Goal: Check status: Check status

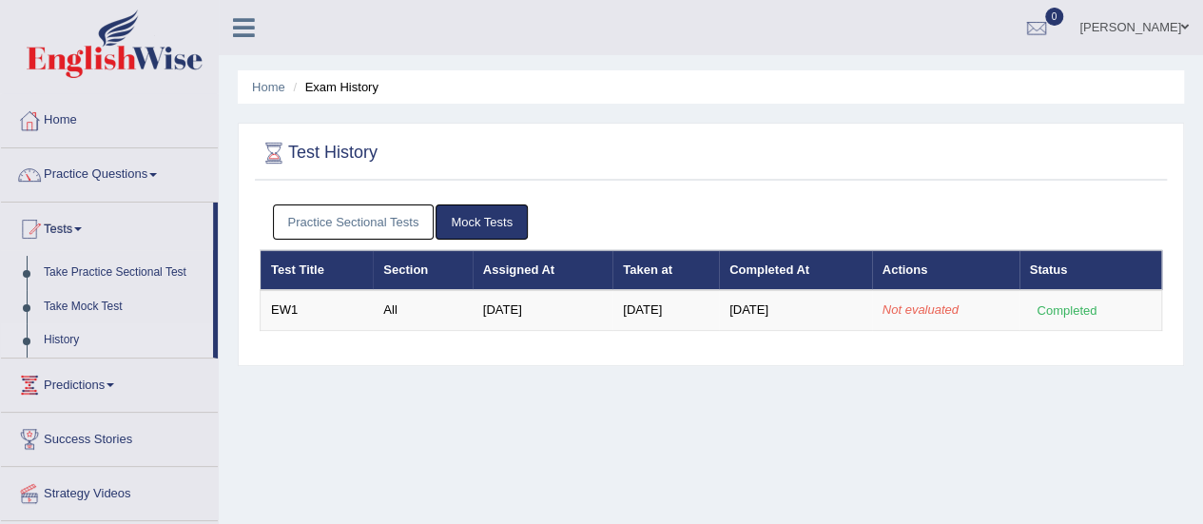
drag, startPoint x: 383, startPoint y: 319, endPoint x: 251, endPoint y: 296, distance: 134.2
click at [383, 319] on td "All" at bounding box center [422, 310] width 99 height 40
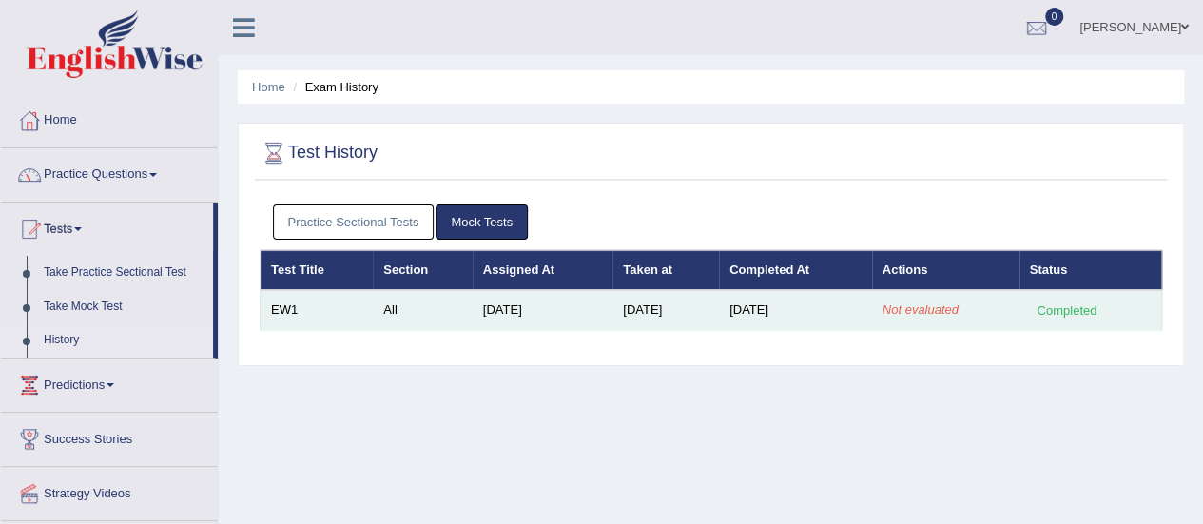
click at [333, 317] on td "EW1" at bounding box center [317, 310] width 113 height 40
click at [753, 296] on td "Aug 24, 2025" at bounding box center [795, 310] width 153 height 40
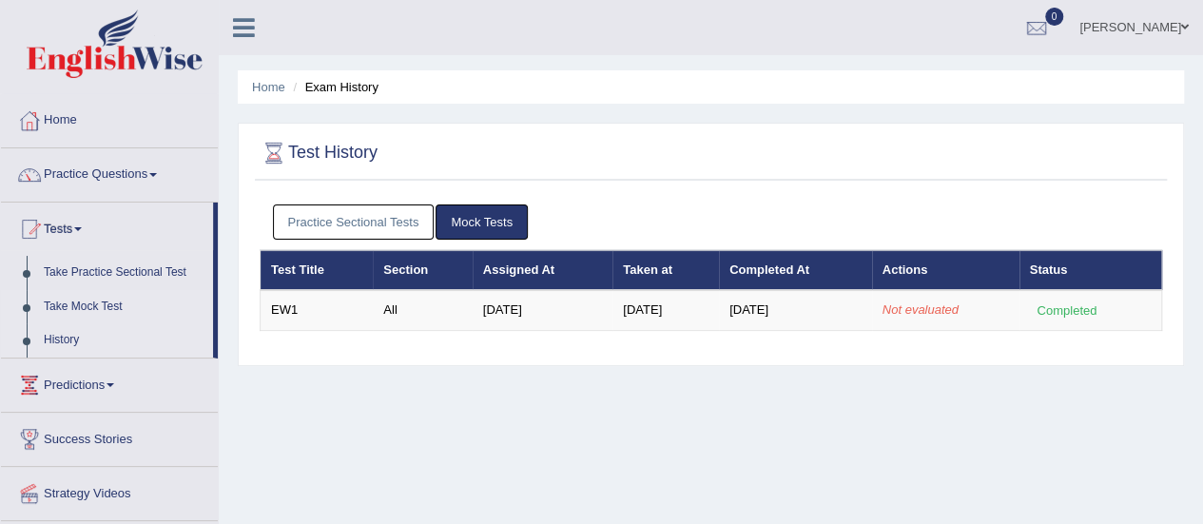
click at [73, 303] on link "Take Mock Test" at bounding box center [124, 307] width 178 height 34
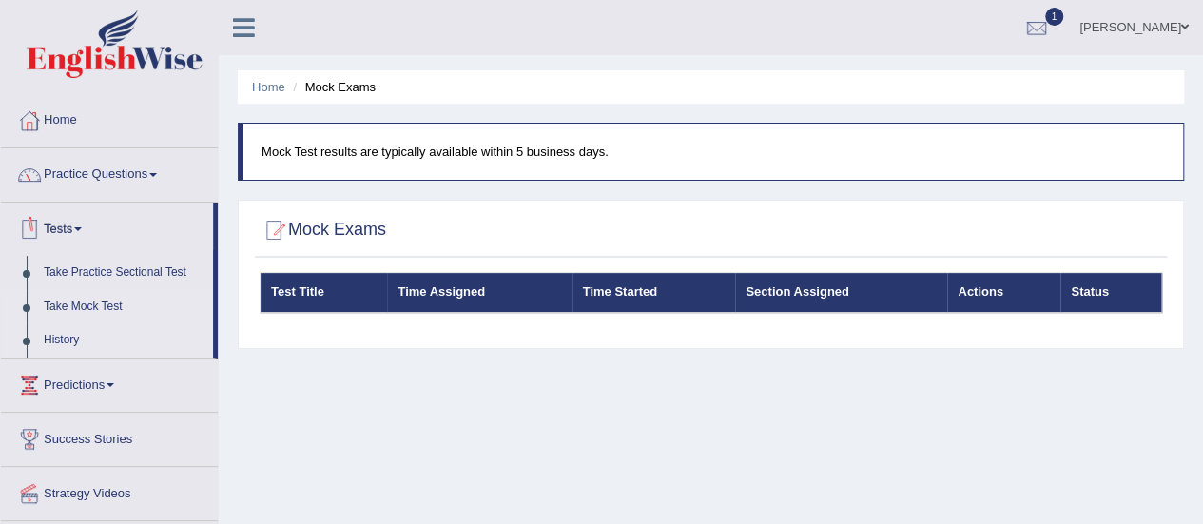
click at [67, 336] on link "History" at bounding box center [124, 340] width 178 height 34
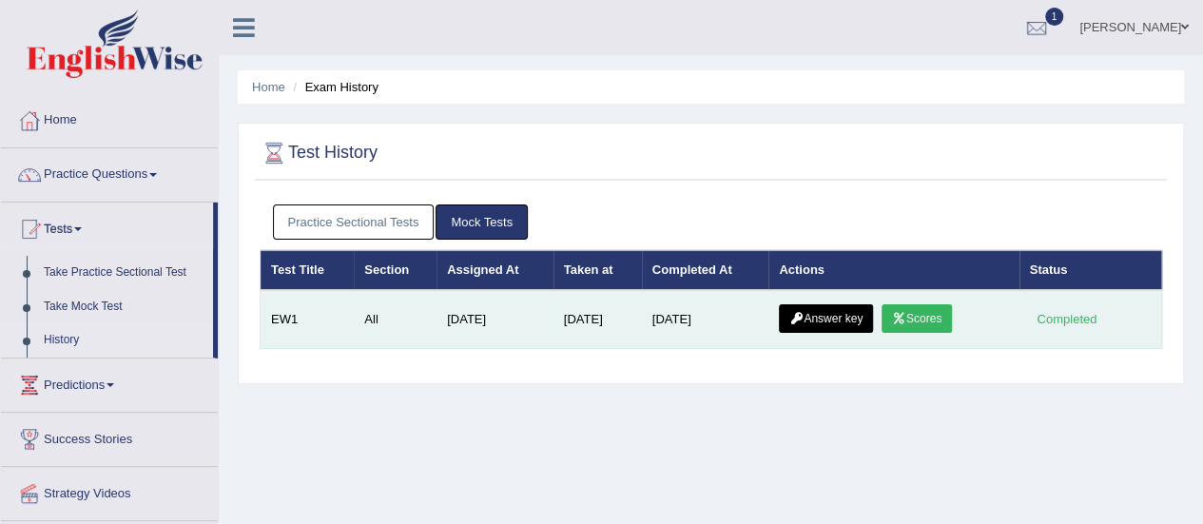
click at [939, 321] on link "Scores" at bounding box center [917, 318] width 70 height 29
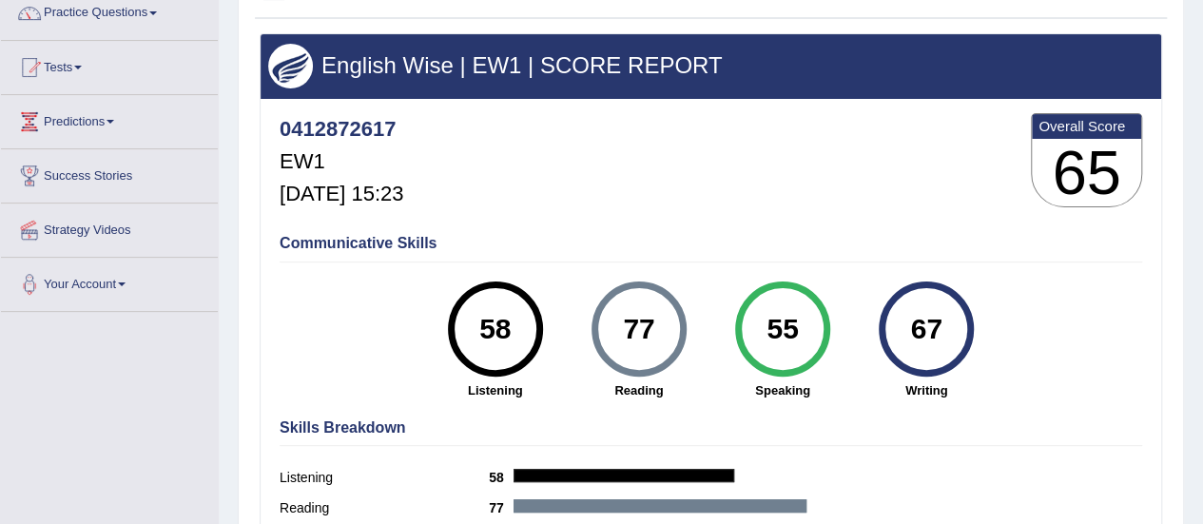
scroll to position [190, 0]
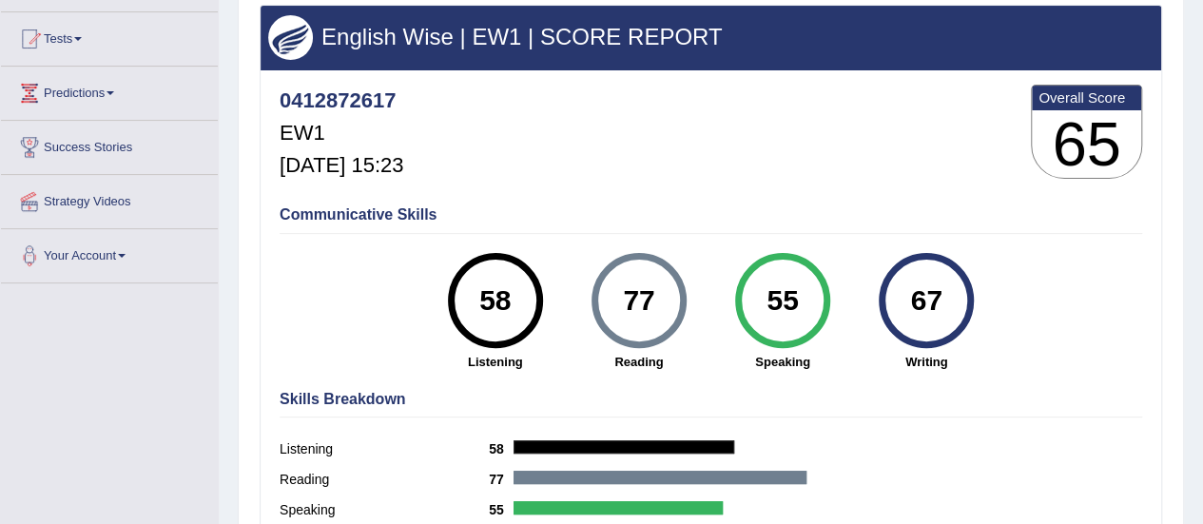
drag, startPoint x: 940, startPoint y: 302, endPoint x: 909, endPoint y: 291, distance: 32.2
click at [905, 300] on div "67" at bounding box center [926, 301] width 69 height 80
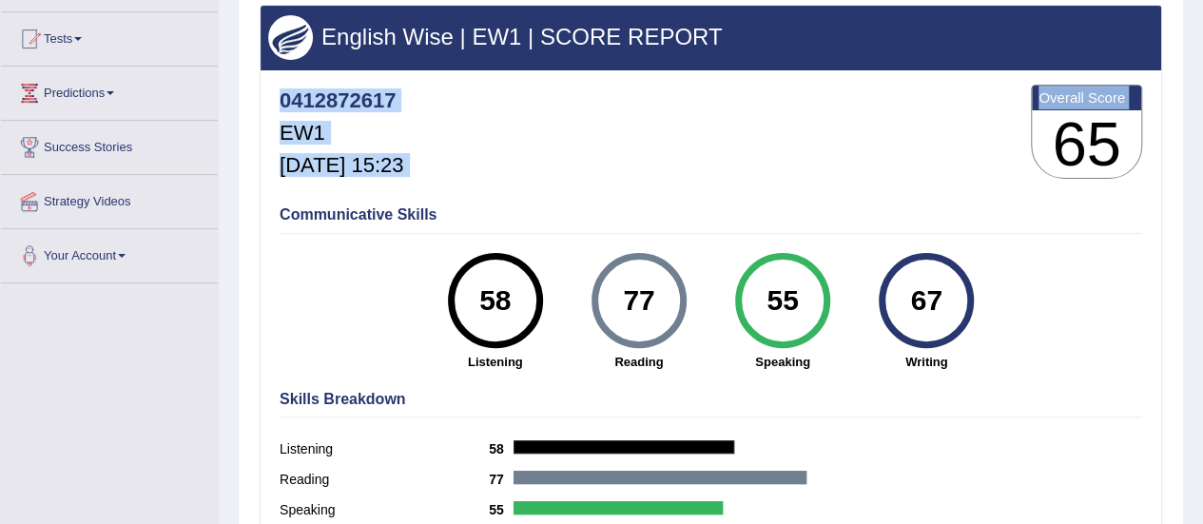
drag, startPoint x: 1071, startPoint y: 136, endPoint x: 1142, endPoint y: 129, distance: 71.7
click at [1142, 129] on div "0412872617 EW1 Aug 24, 2025, 15:23 Overall Score 65" at bounding box center [711, 136] width 872 height 113
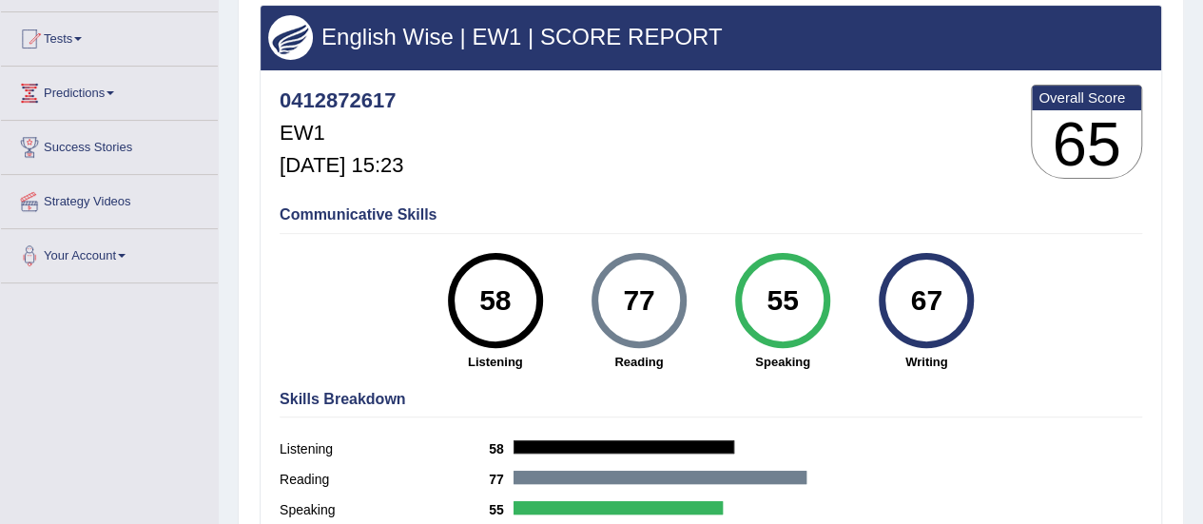
click at [1115, 151] on h3 "65" at bounding box center [1086, 144] width 109 height 68
drag, startPoint x: 1122, startPoint y: 146, endPoint x: 1053, endPoint y: 146, distance: 68.5
click at [1053, 146] on h3 "65" at bounding box center [1086, 144] width 109 height 68
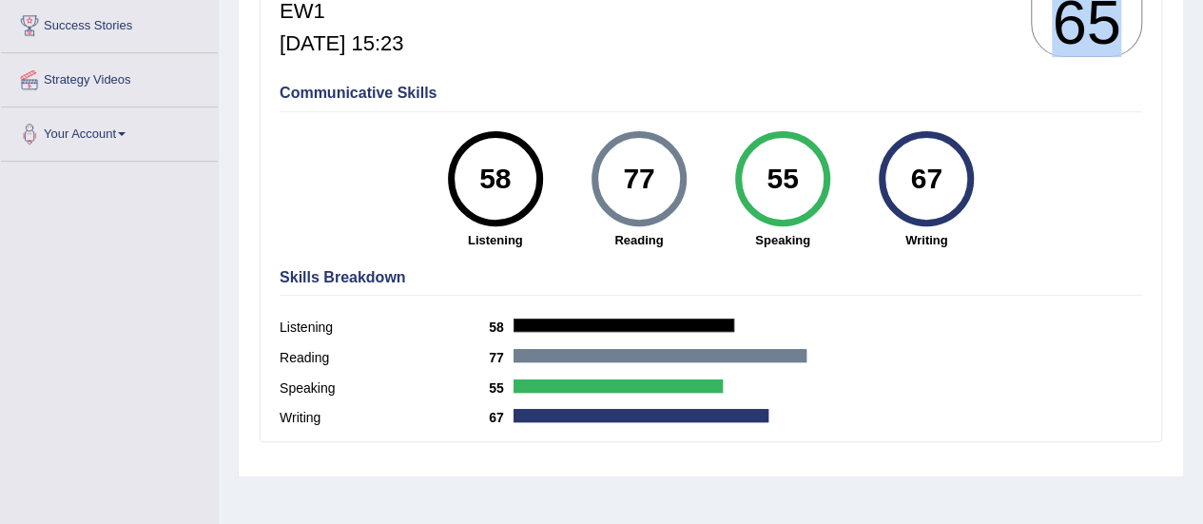
scroll to position [283, 0]
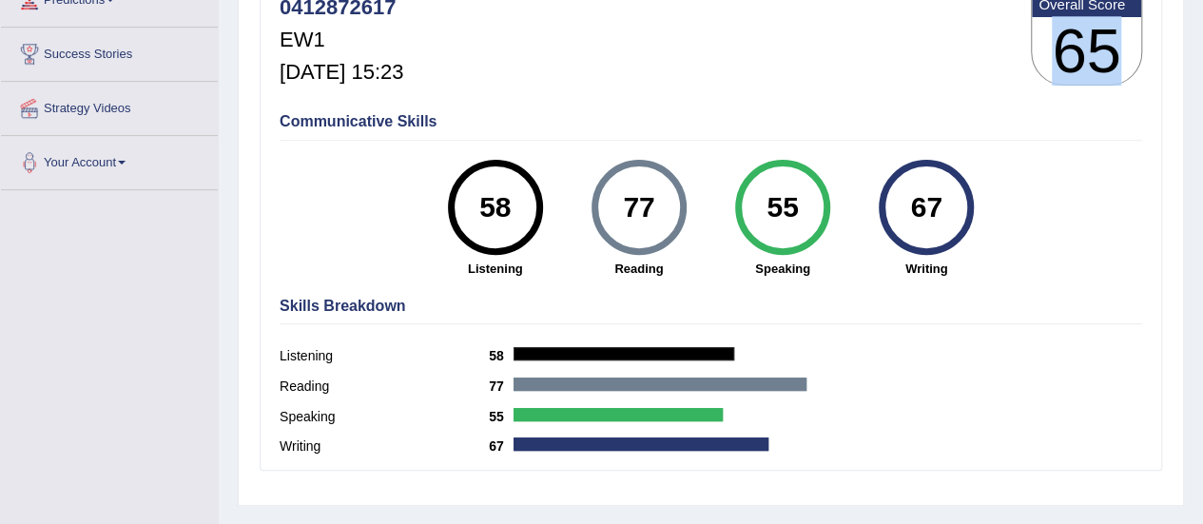
drag, startPoint x: 653, startPoint y: 205, endPoint x: 619, endPoint y: 206, distance: 33.3
click at [620, 206] on div "77" at bounding box center [638, 207] width 69 height 80
drag, startPoint x: 773, startPoint y: 201, endPoint x: 795, endPoint y: 200, distance: 21.9
click at [795, 200] on div "55" at bounding box center [782, 207] width 69 height 80
drag, startPoint x: 910, startPoint y: 202, endPoint x: 941, endPoint y: 203, distance: 30.5
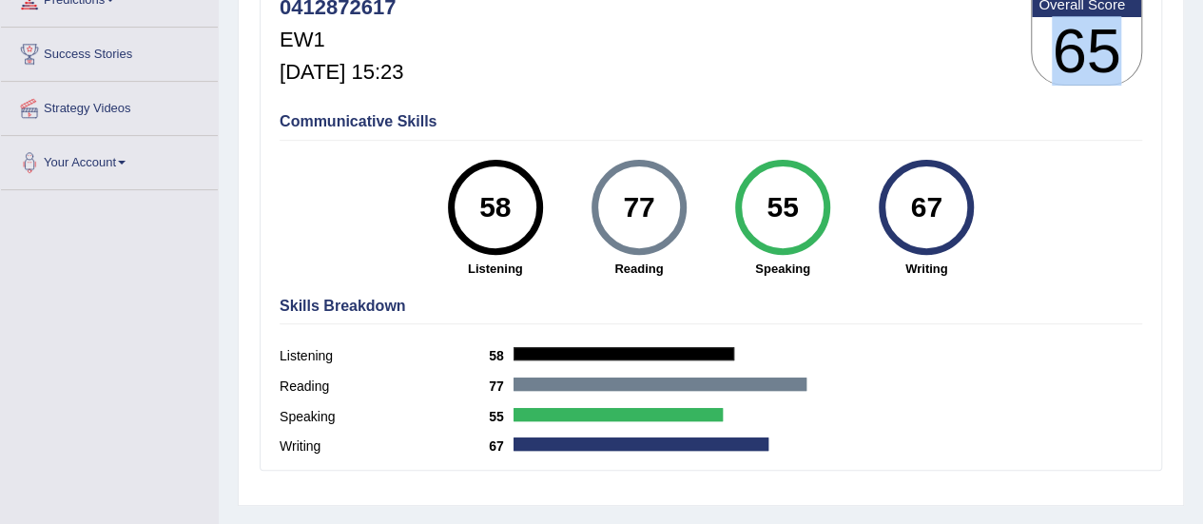
click at [941, 203] on div "67" at bounding box center [926, 207] width 69 height 80
drag, startPoint x: 508, startPoint y: 205, endPoint x: 483, endPoint y: 204, distance: 24.8
click at [483, 204] on div "58" at bounding box center [494, 207] width 69 height 80
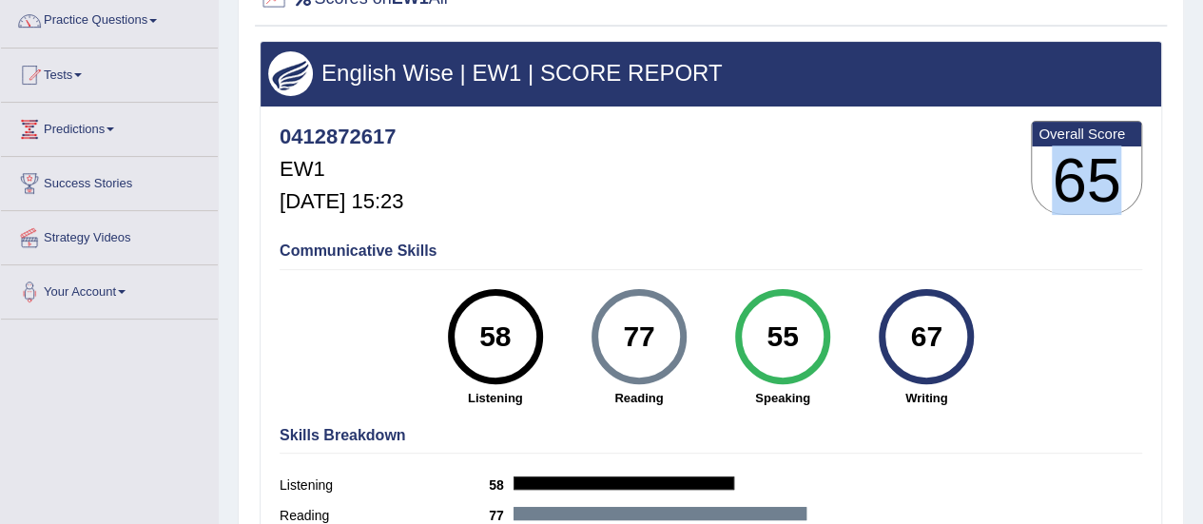
scroll to position [0, 0]
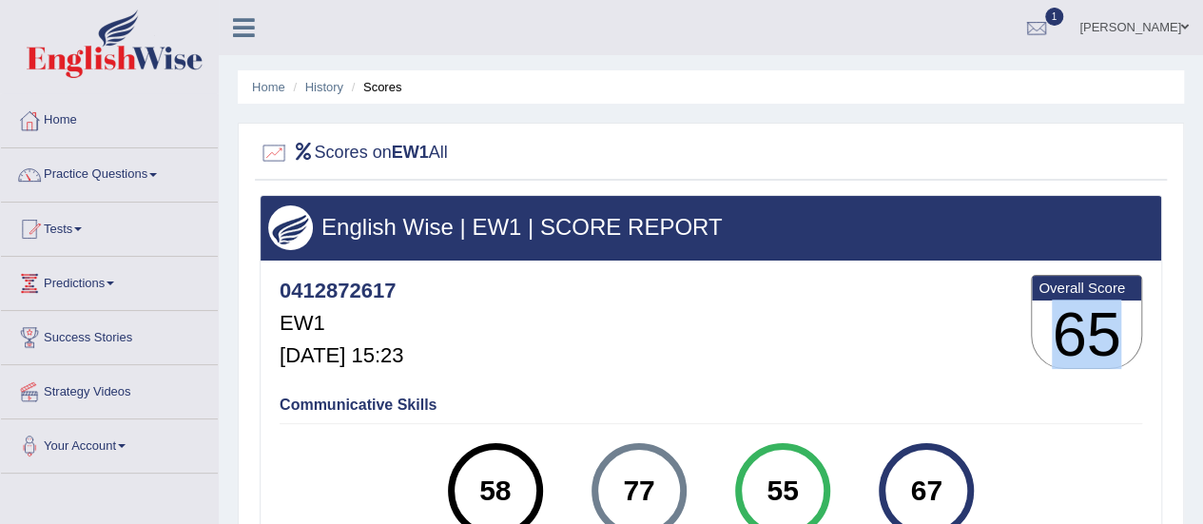
click at [1051, 18] on div at bounding box center [1037, 28] width 29 height 29
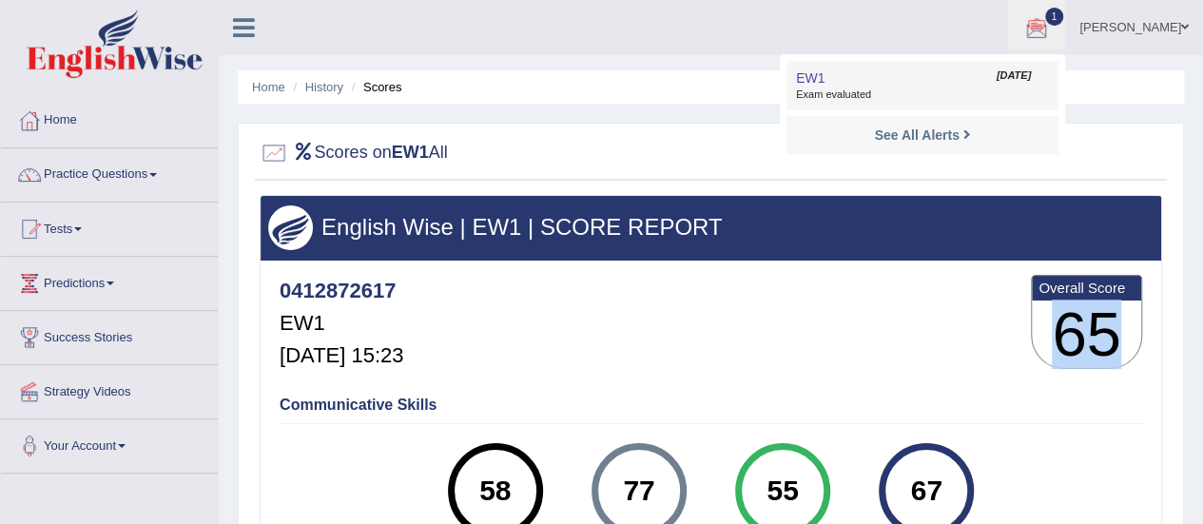
click at [984, 89] on span "Exam evaluated" at bounding box center [922, 95] width 253 height 15
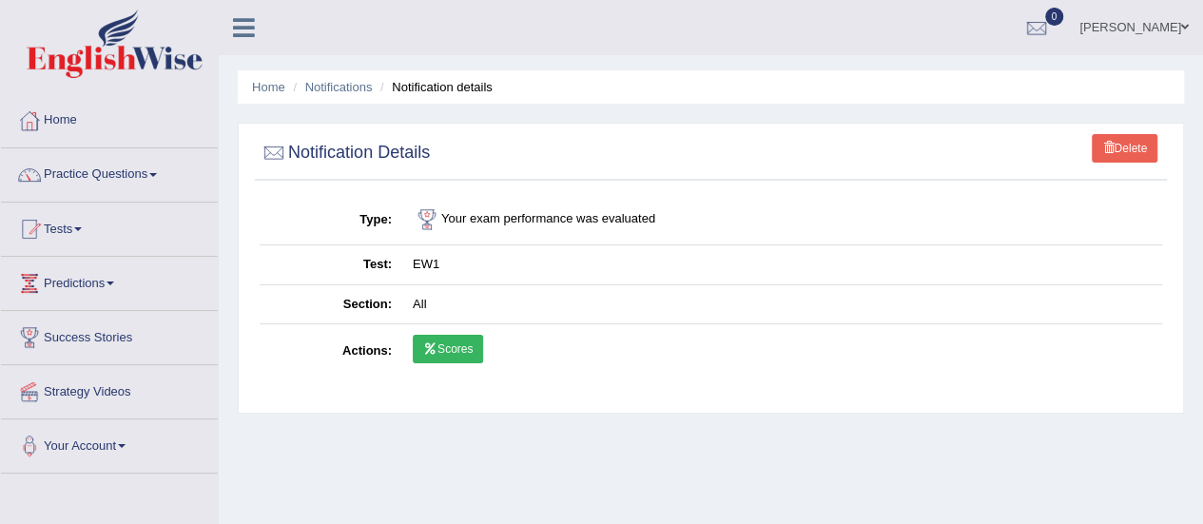
click at [455, 344] on link "Scores" at bounding box center [448, 349] width 70 height 29
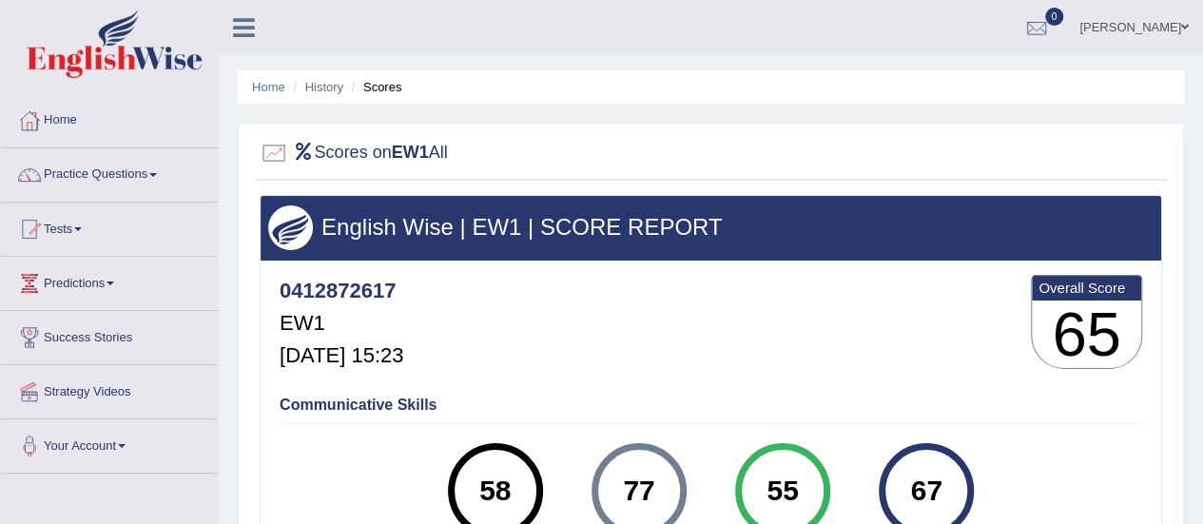
click at [328, 72] on ul "Home History Scores" at bounding box center [711, 86] width 946 height 33
click at [328, 83] on link "History" at bounding box center [324, 87] width 38 height 14
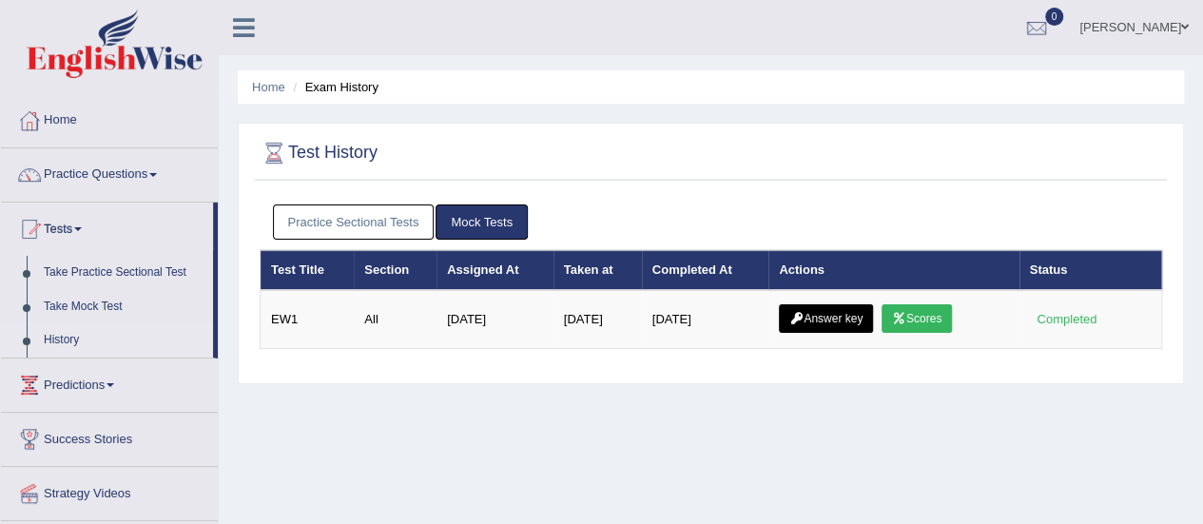
click at [826, 309] on link "Answer key" at bounding box center [826, 318] width 94 height 29
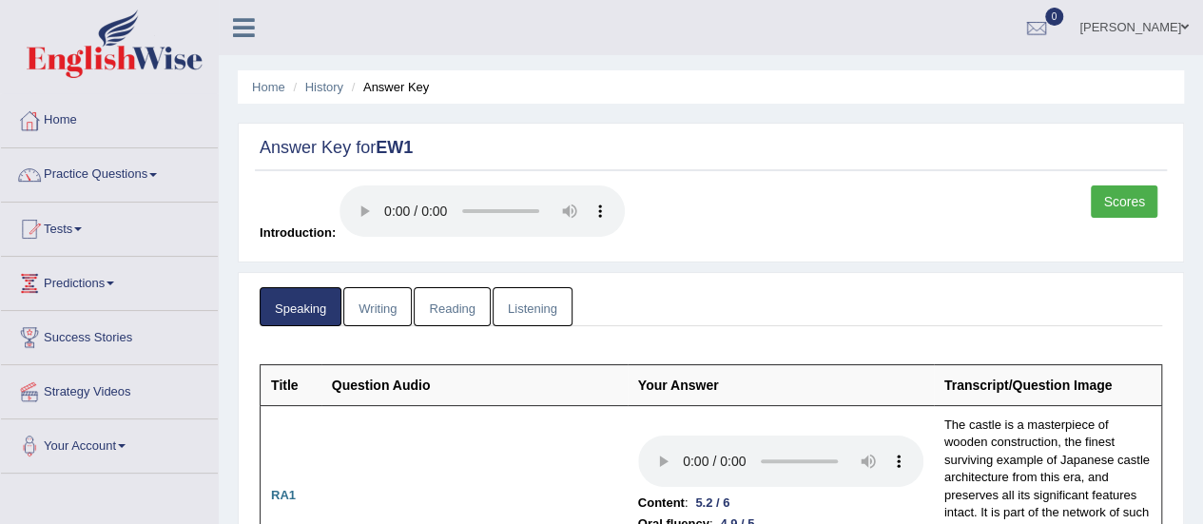
click at [383, 298] on link "Writing" at bounding box center [377, 306] width 68 height 39
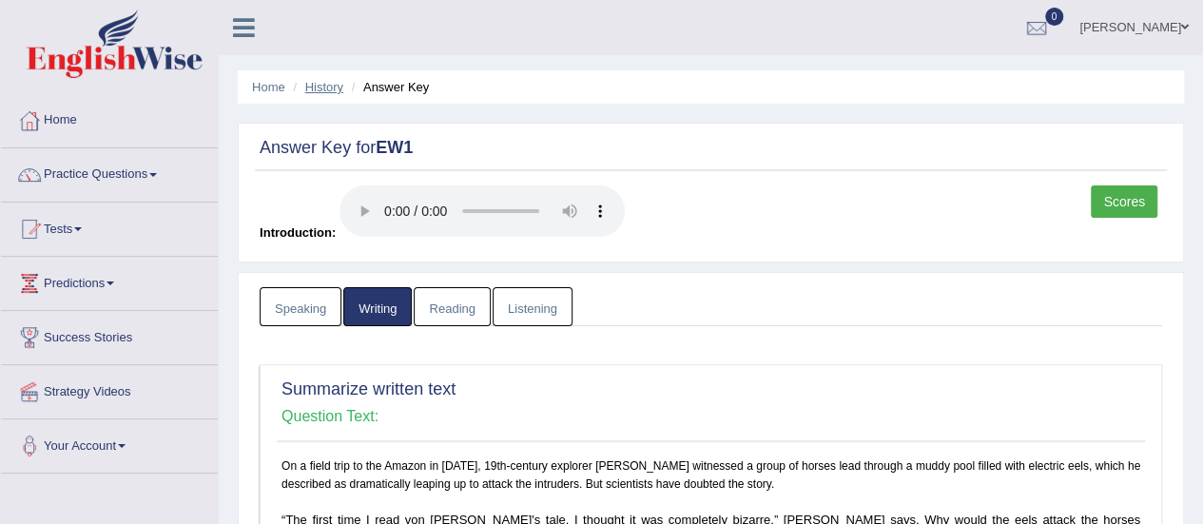
click at [336, 86] on link "History" at bounding box center [324, 87] width 38 height 14
